Goal: Check status: Check status

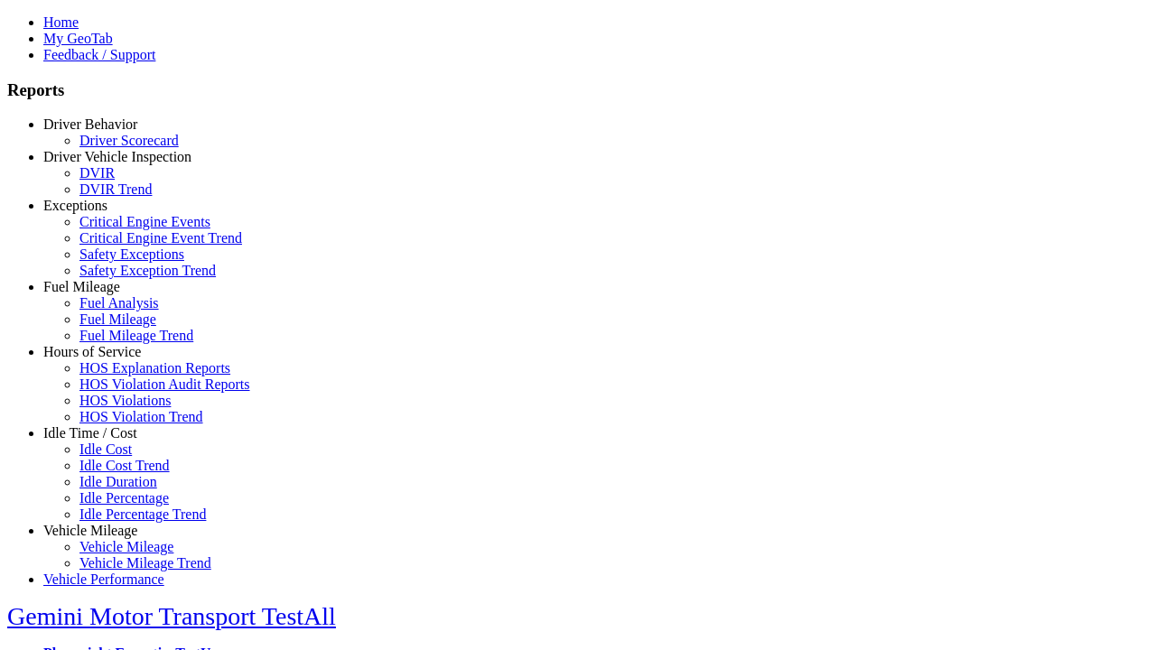
click at [104, 132] on link "Driver Behavior" at bounding box center [90, 124] width 94 height 15
click at [117, 148] on link "Driver Scorecard" at bounding box center [128, 140] width 99 height 15
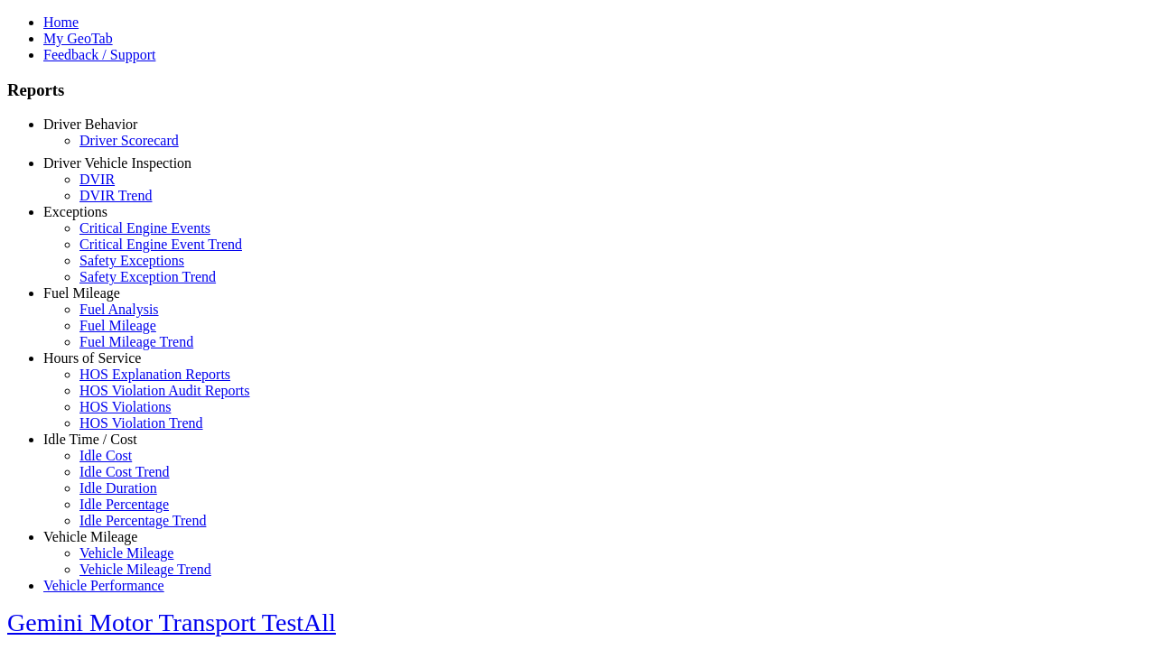
select select "**"
